Goal: Information Seeking & Learning: Learn about a topic

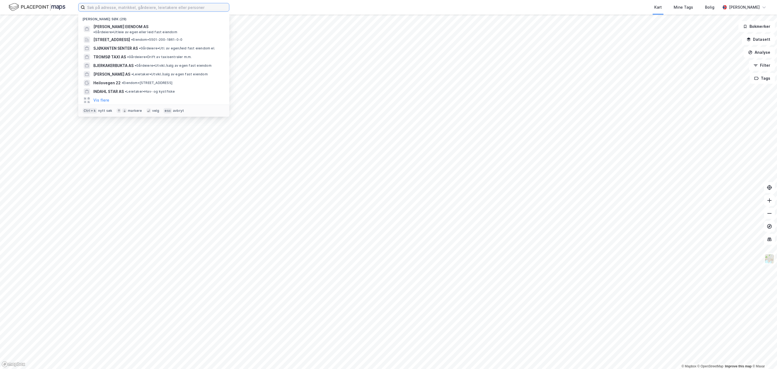
click at [106, 8] on input at bounding box center [157, 7] width 144 height 8
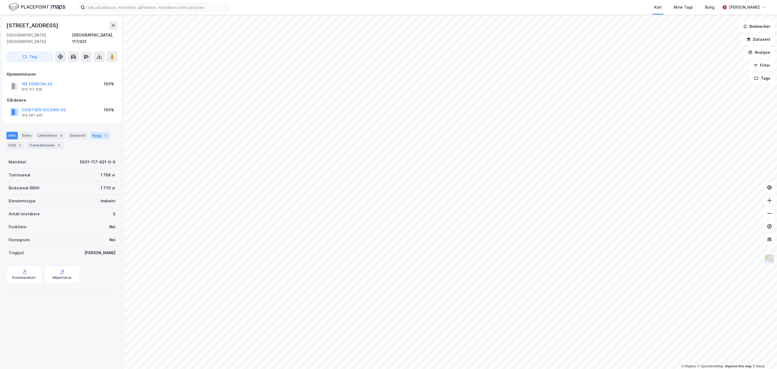
click at [96, 132] on div "Bygg 1" at bounding box center [100, 136] width 20 height 8
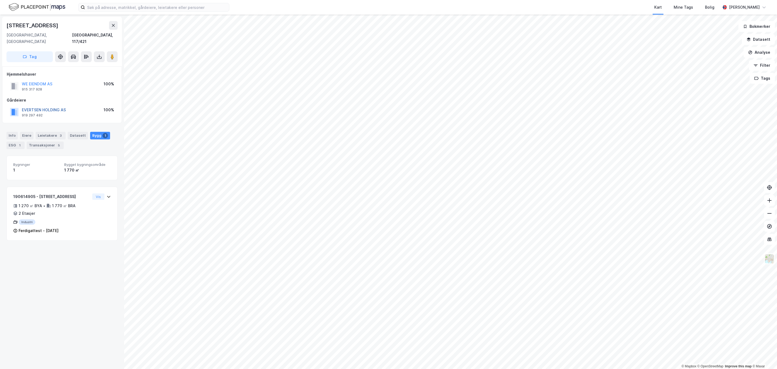
click at [0, 0] on button "EVERTSEN HOLDING AS" at bounding box center [0, 0] width 0 height 0
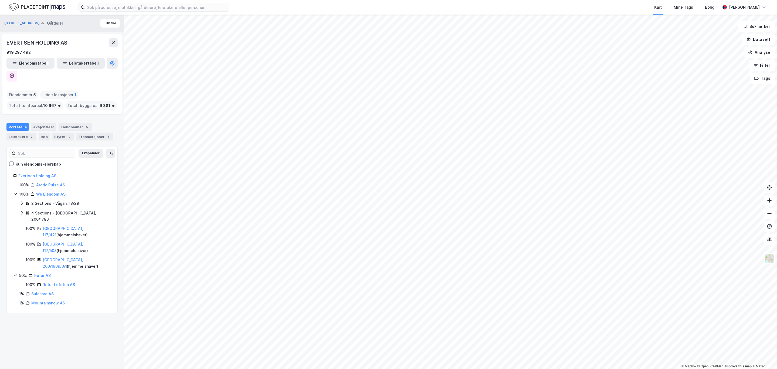
click at [777, 243] on html "Kart Mine Tags Bolig [PERSON_NAME] © Mapbox © OpenStreetMap Improve this map © …" at bounding box center [388, 184] width 777 height 369
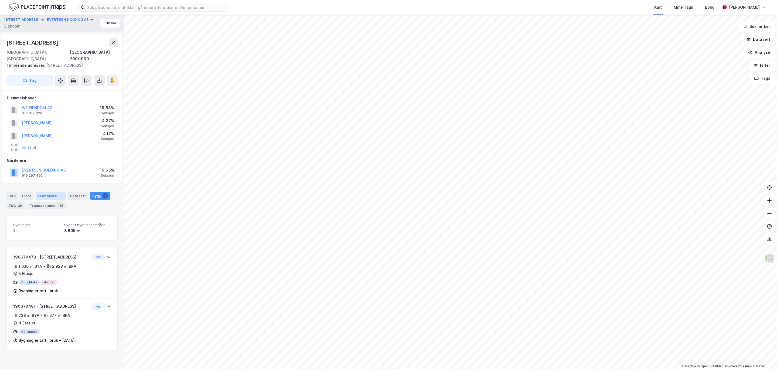
click at [45, 192] on div "Leietakere 1" at bounding box center [51, 196] width 30 height 8
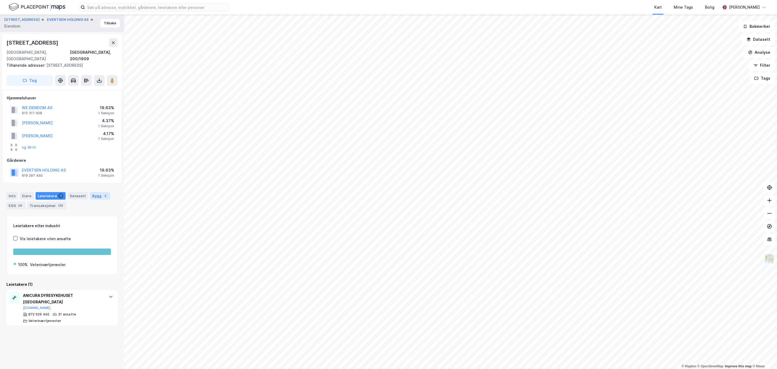
click at [95, 192] on div "Bygg 2" at bounding box center [100, 196] width 20 height 8
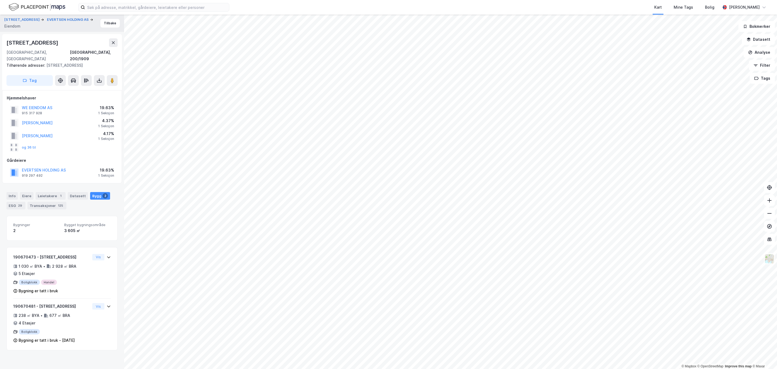
click at [777, 280] on html "Kart Mine Tags Bolig [PERSON_NAME] © Mapbox © OpenStreetMap Improve this map © …" at bounding box center [388, 184] width 777 height 369
drag, startPoint x: 767, startPoint y: 205, endPoint x: 628, endPoint y: 375, distance: 220.0
click at [628, 368] on html "Kart Mine Tags Bolig [PERSON_NAME] © Mapbox © OpenStreetMap Improve this map © …" at bounding box center [388, 184] width 777 height 369
click at [492, 368] on html "Kart Mine Tags Bolig [PERSON_NAME] © Mapbox © OpenStreetMap Improve this map © …" at bounding box center [388, 184] width 777 height 369
click at [491, 368] on html "Kart Mine Tags Bolig [PERSON_NAME] © Mapbox © OpenStreetMap Improve this map © …" at bounding box center [388, 184] width 777 height 369
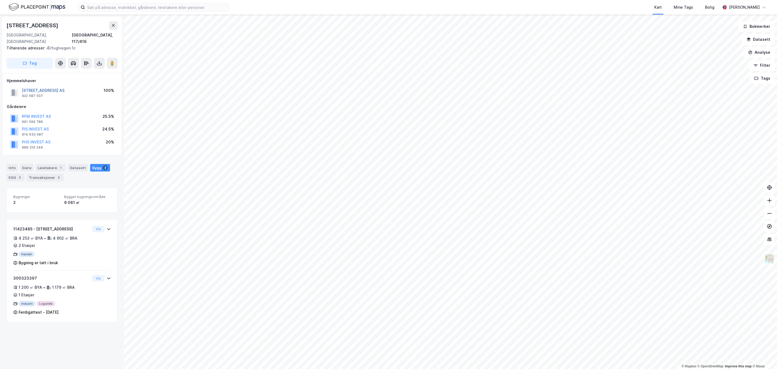
click at [0, 0] on button "[STREET_ADDRESS] AS" at bounding box center [0, 0] width 0 height 0
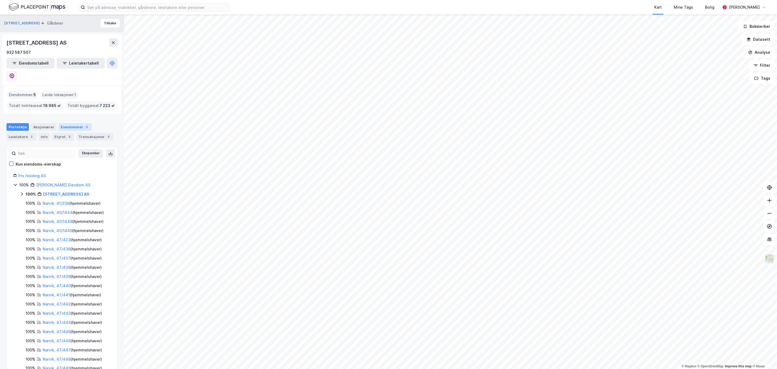
click at [73, 123] on div "Eiendommer 5" at bounding box center [75, 127] width 33 height 8
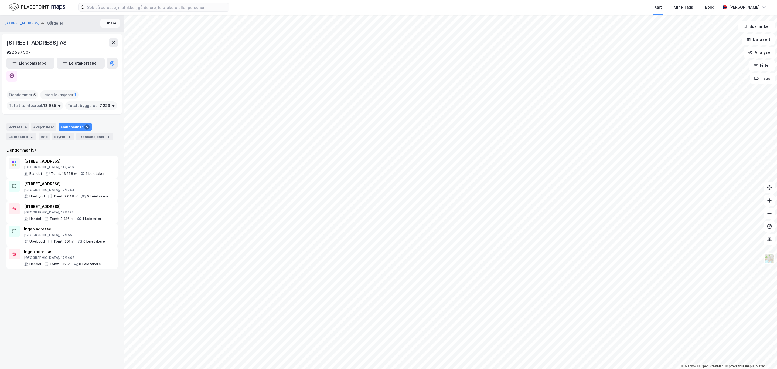
click at [105, 21] on button "Tilbake" at bounding box center [109, 23] width 19 height 9
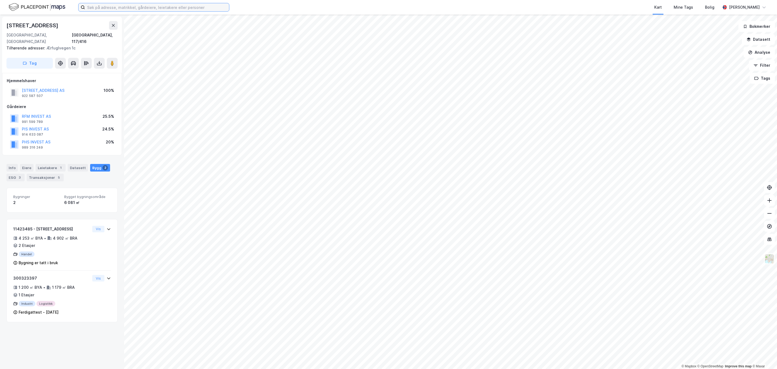
click at [91, 8] on input at bounding box center [157, 7] width 144 height 8
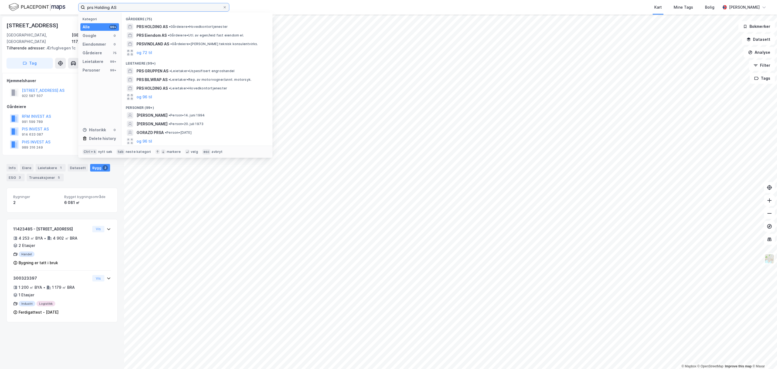
type input "prs Holding AS"
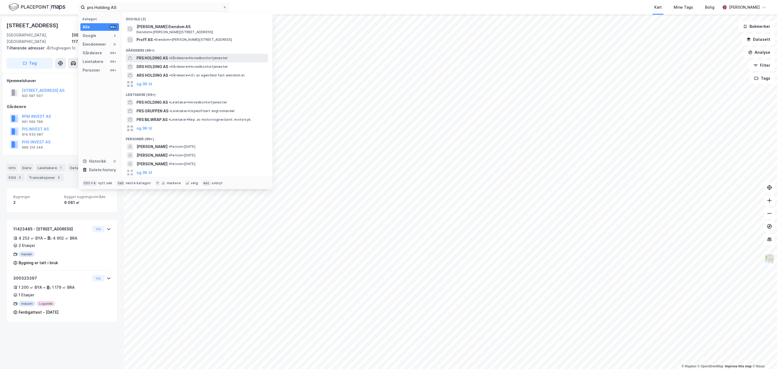
click at [151, 58] on span "PRS HOLDING AS" at bounding box center [152, 58] width 31 height 6
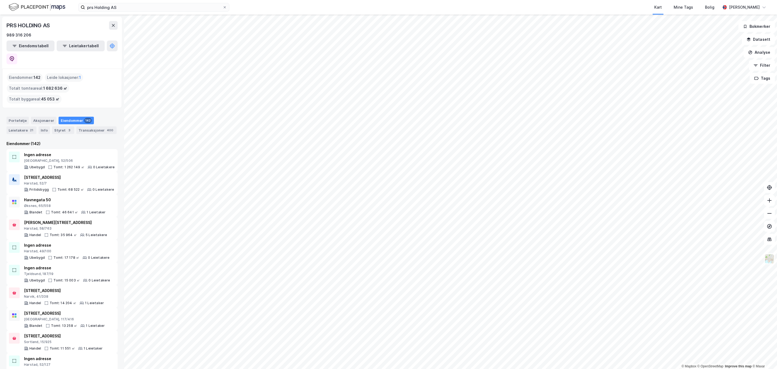
click at [254, 368] on html "prs Holding AS Kart Mine Tags Bolig [PERSON_NAME] © Mapbox © OpenStreetMap Impr…" at bounding box center [388, 184] width 777 height 369
click at [59, 126] on div "Styret 3" at bounding box center [63, 130] width 22 height 8
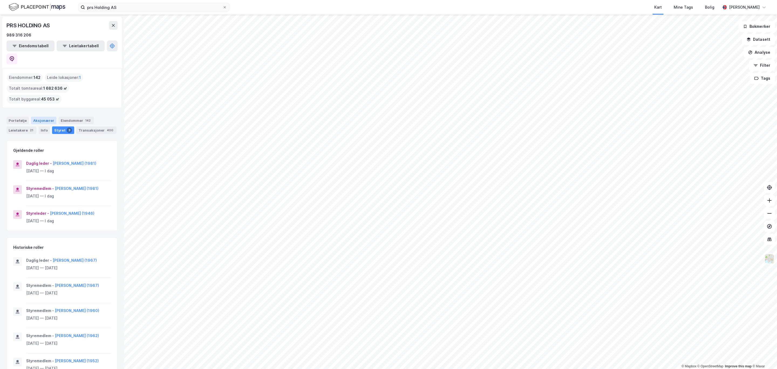
click at [37, 117] on div "Aksjonærer" at bounding box center [43, 121] width 25 height 8
